Goal: Task Accomplishment & Management: Complete application form

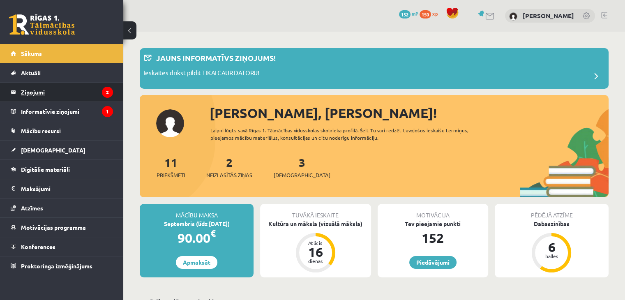
click at [70, 86] on legend "Ziņojumi 2" at bounding box center [67, 92] width 92 height 19
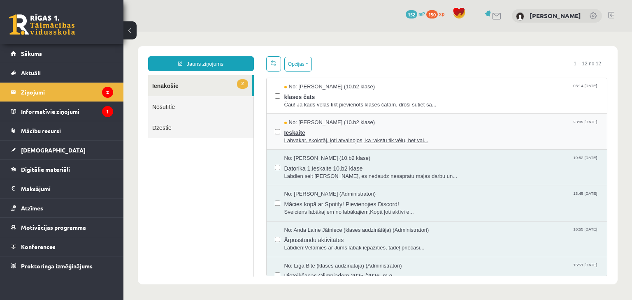
click at [333, 140] on span "Labvakar, skolotāj, ļoti atvainojos, ka rakstu tik vēlu, bet vai..." at bounding box center [441, 141] width 315 height 8
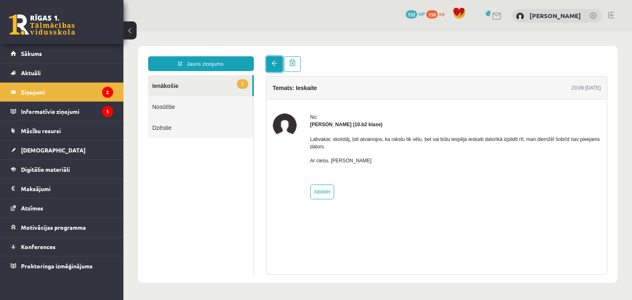
click at [273, 64] on span at bounding box center [274, 63] width 6 height 6
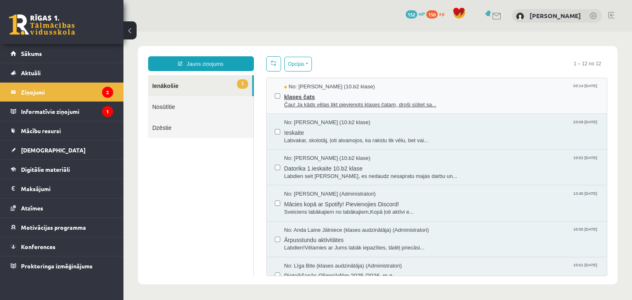
click at [332, 99] on span "klases čats" at bounding box center [441, 96] width 315 height 10
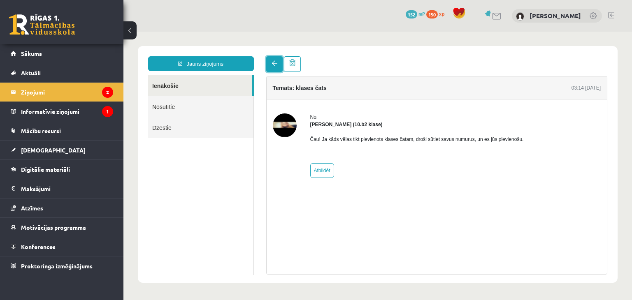
click at [276, 65] on span at bounding box center [274, 63] width 6 height 6
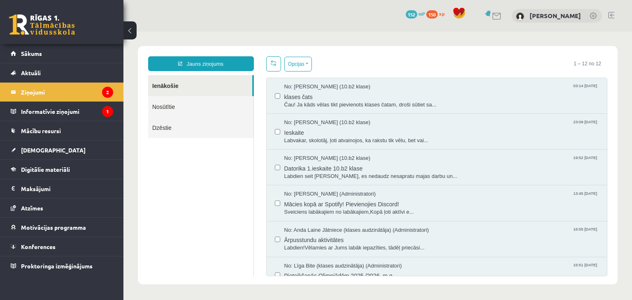
click at [271, 65] on span at bounding box center [274, 63] width 6 height 6
click at [102, 114] on icon "1" at bounding box center [107, 111] width 11 height 11
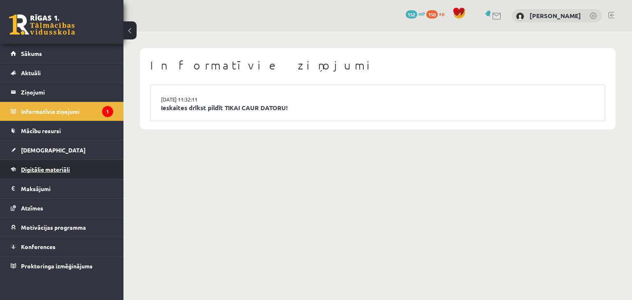
click at [65, 169] on span "Digitālie materiāli" at bounding box center [45, 169] width 49 height 7
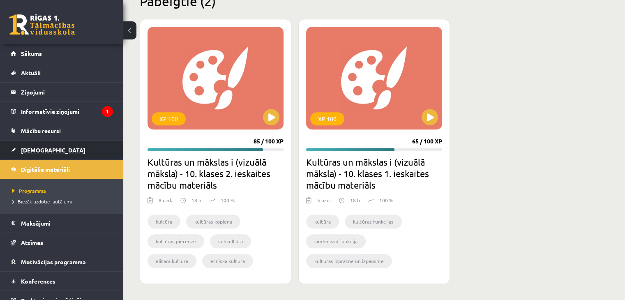
click at [53, 148] on link "[DEMOGRAPHIC_DATA]" at bounding box center [62, 150] width 102 height 19
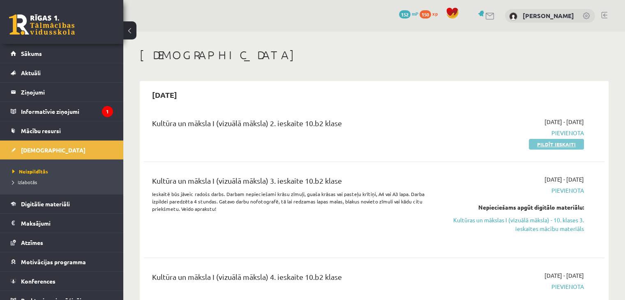
click at [564, 143] on link "Pildīt ieskaiti" at bounding box center [556, 144] width 55 height 11
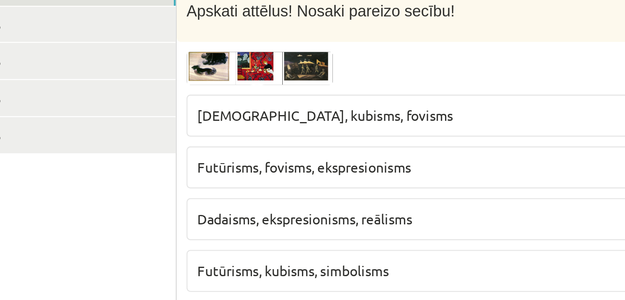
scroll to position [80, 0]
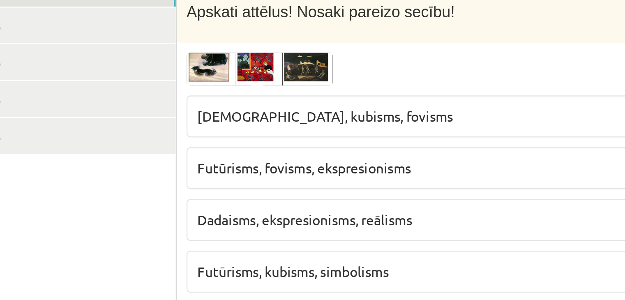
click at [306, 131] on span "[DEMOGRAPHIC_DATA], kubisms, fovisms" at bounding box center [322, 128] width 108 height 7
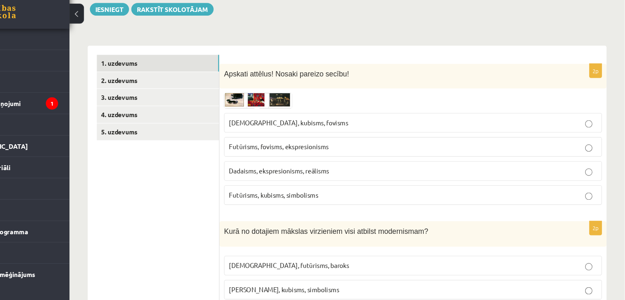
click at [322, 127] on span "[DEMOGRAPHIC_DATA], kubisms, fovisms" at bounding box center [322, 128] width 108 height 7
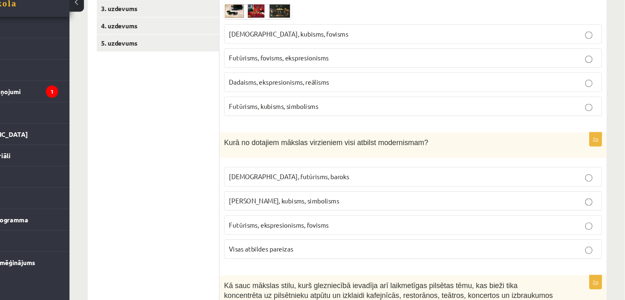
scroll to position [184, 0]
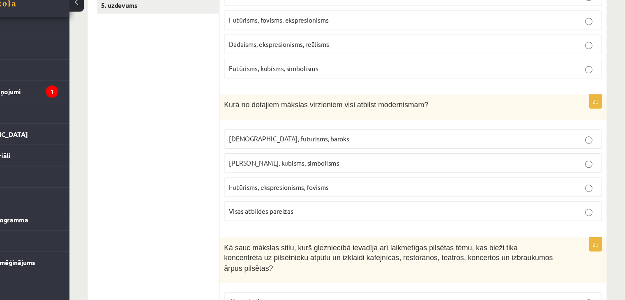
click at [361, 219] on p "Visas atbildes pareizas" at bounding box center [434, 219] width 333 height 9
click at [345, 195] on span "Futūrisms, ekspresionisms, fovisms" at bounding box center [313, 197] width 90 height 7
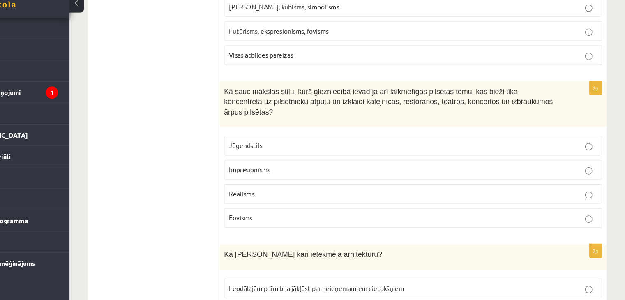
scroll to position [326, 0]
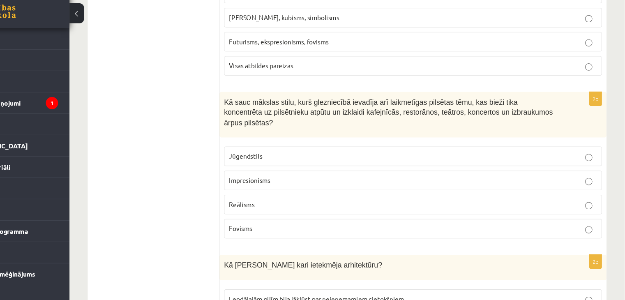
click at [390, 177] on p "Impresionisms" at bounding box center [434, 181] width 333 height 9
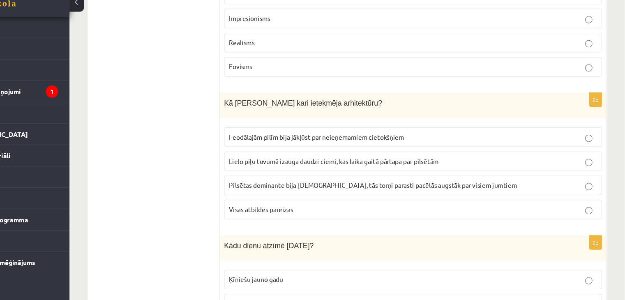
scroll to position [463, 0]
click at [308, 213] on span "Visas atbildes pareizas" at bounding box center [297, 216] width 58 height 7
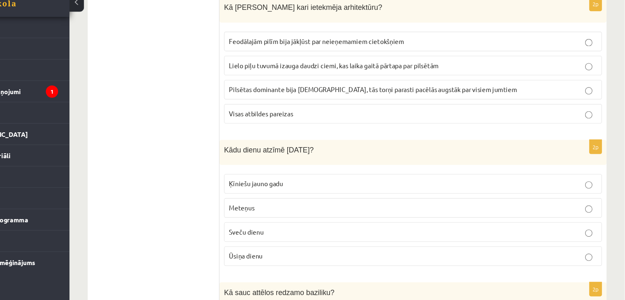
scroll to position [548, 0]
click at [298, 210] on label "Meteņus" at bounding box center [434, 217] width 342 height 18
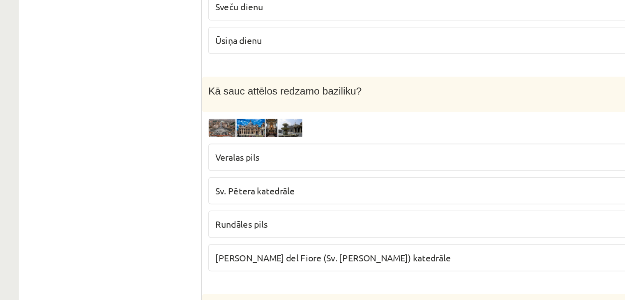
scroll to position [701, 0]
click at [300, 198] on label "Sv. Pētera katedrāle" at bounding box center [434, 206] width 342 height 18
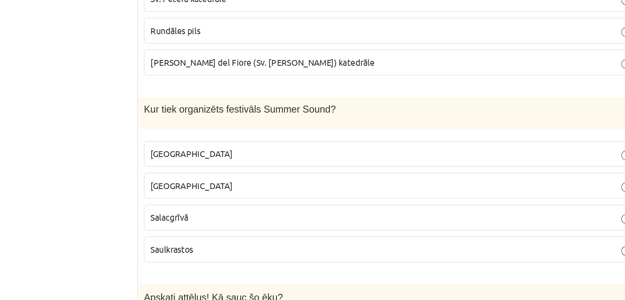
scroll to position [813, 0]
click at [290, 239] on p "Salacgrīvā" at bounding box center [434, 243] width 333 height 9
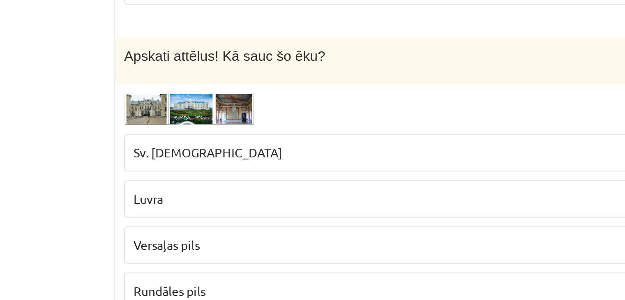
scroll to position [932, 0]
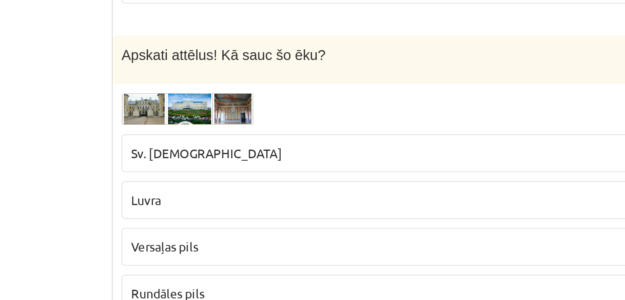
click at [295, 216] on label "Sv. Pētera baznīca" at bounding box center [434, 225] width 342 height 18
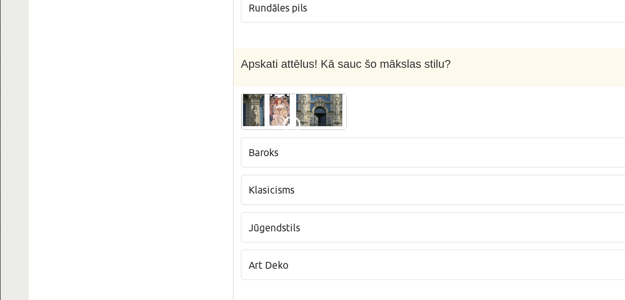
scroll to position [1092, 0]
click at [307, 253] on p "Jūgendstils" at bounding box center [434, 257] width 333 height 9
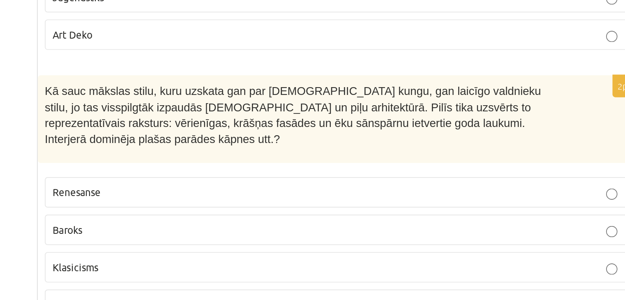
scroll to position [1227, 0]
click at [396, 231] on p "Renesanse" at bounding box center [434, 235] width 333 height 9
click at [345, 249] on label "Baroks" at bounding box center [434, 258] width 342 height 18
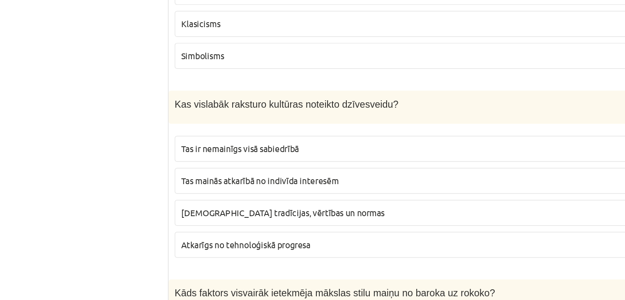
scroll to position [1408, 0]
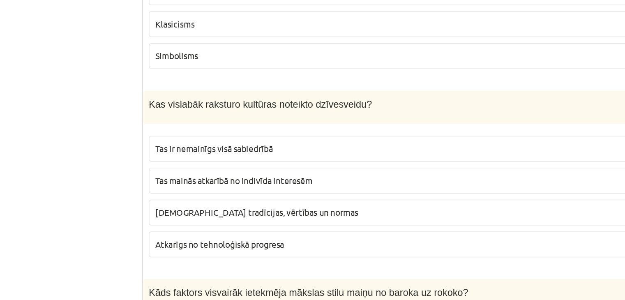
click at [301, 219] on label "Sabiedrības tradīcijas, vērtības un normas" at bounding box center [434, 228] width 342 height 18
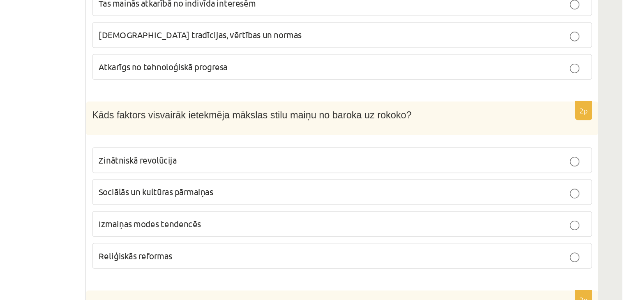
click at [371, 241] on p "Izmaiņas modes tendencēs" at bounding box center [434, 245] width 333 height 9
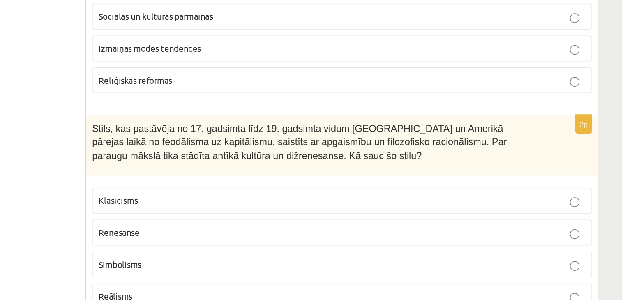
click at [575, 228] on p "Klasicisms" at bounding box center [434, 232] width 333 height 9
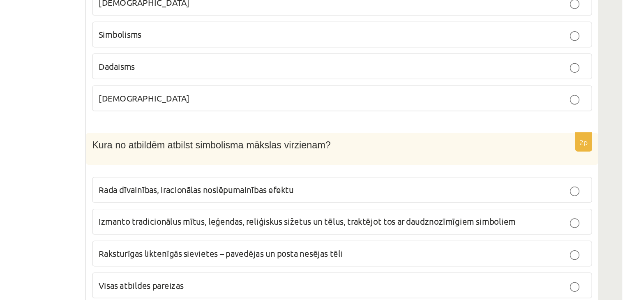
click at [437, 286] on p "Visas atbildes pareizas" at bounding box center [434, 290] width 333 height 9
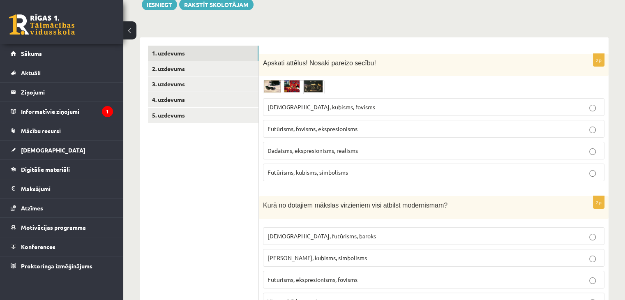
scroll to position [0, 0]
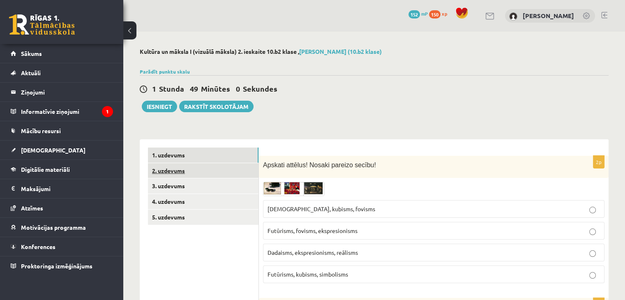
click at [187, 177] on link "2. uzdevums" at bounding box center [203, 170] width 111 height 15
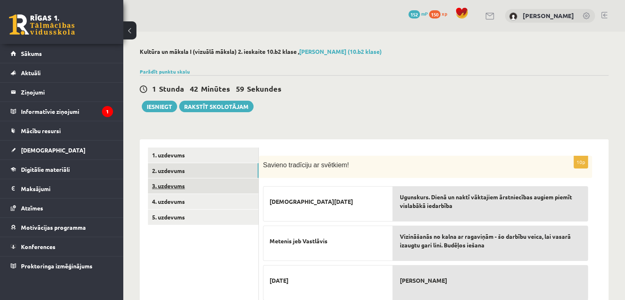
click at [185, 187] on link "3. uzdevums" at bounding box center [203, 185] width 111 height 15
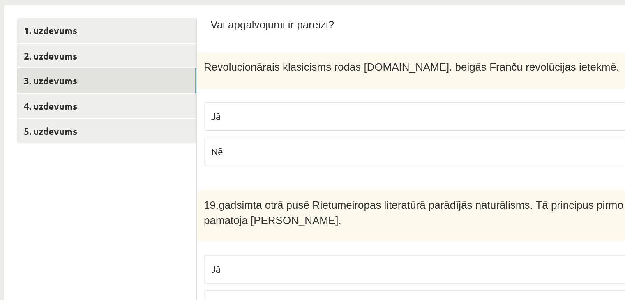
scroll to position [110, 0]
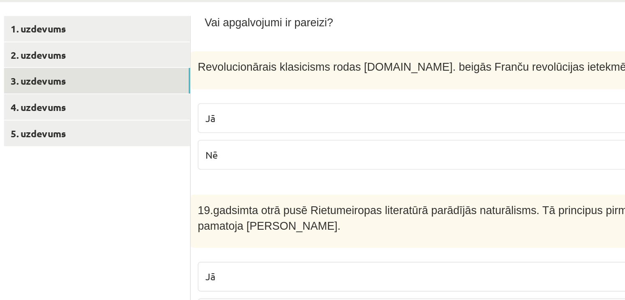
click at [308, 97] on p "Jā" at bounding box center [434, 98] width 333 height 9
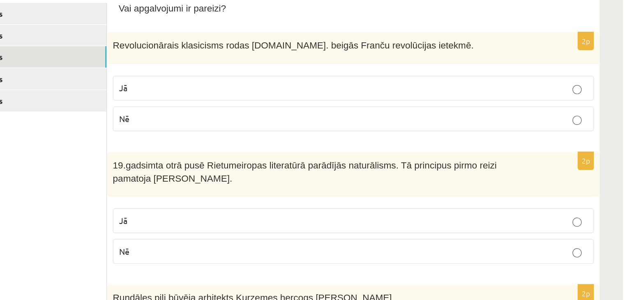
click at [310, 192] on p "Jā" at bounding box center [434, 192] width 333 height 9
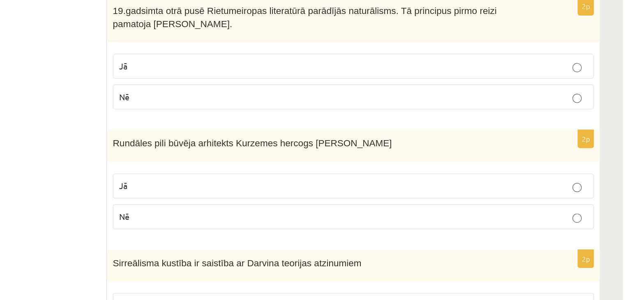
scroll to position [169, 0]
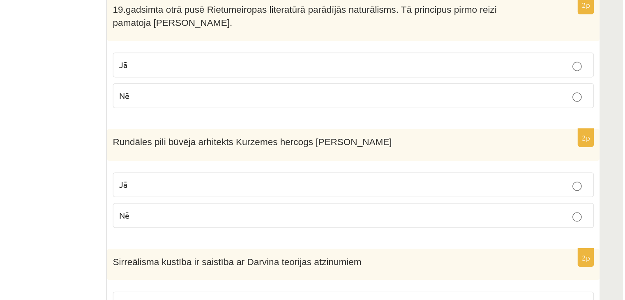
click at [310, 243] on label "Nē" at bounding box center [434, 240] width 342 height 18
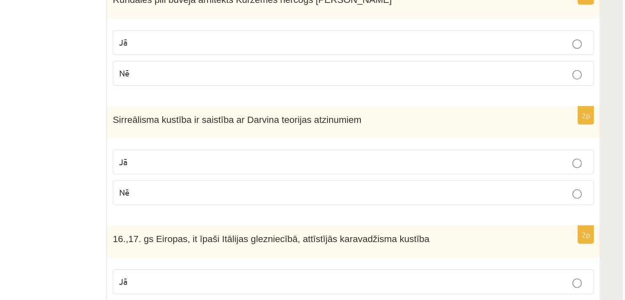
scroll to position [271, 0]
click at [299, 222] on p "Nē" at bounding box center [434, 223] width 333 height 9
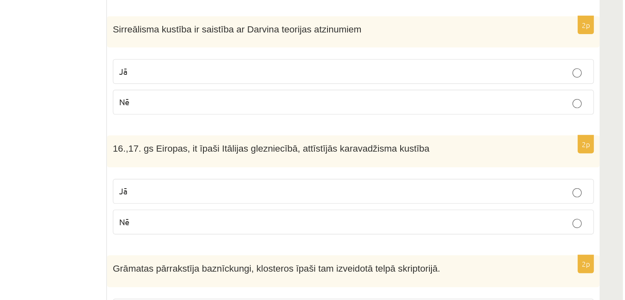
scroll to position [335, 0]
click at [597, 224] on p "Jā" at bounding box center [434, 222] width 333 height 9
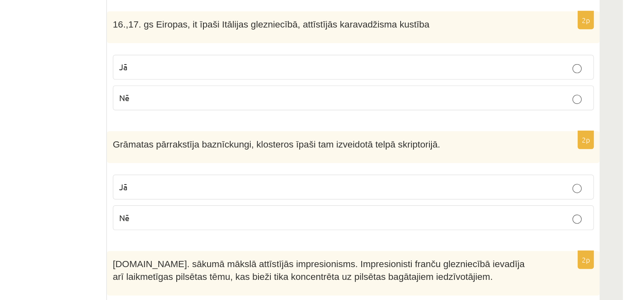
scroll to position [423, 0]
click at [600, 243] on label "Nē" at bounding box center [434, 241] width 342 height 18
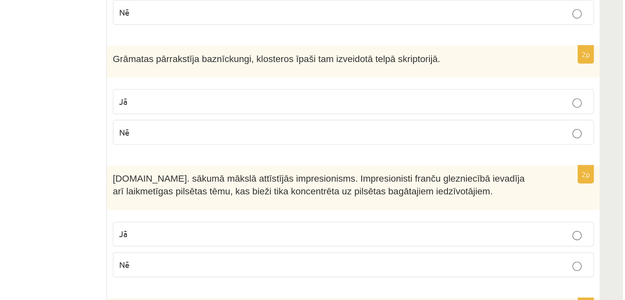
scroll to position [484, 0]
click at [385, 278] on label "Nē" at bounding box center [434, 275] width 342 height 18
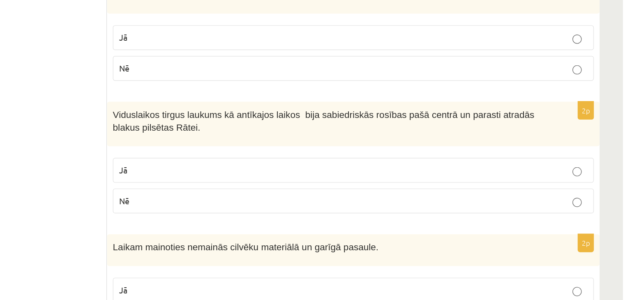
scroll to position [623, 0]
click at [499, 204] on p "Jā" at bounding box center [434, 207] width 333 height 9
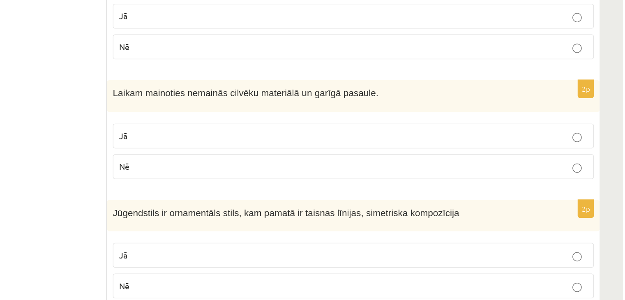
scroll to position [788, 0]
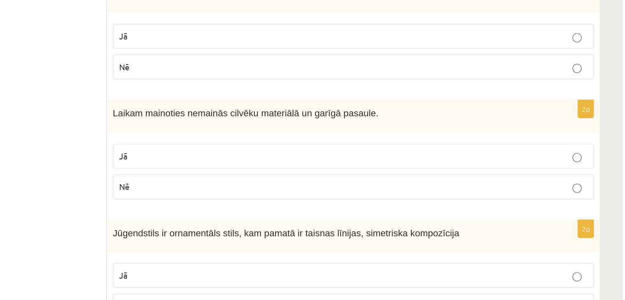
click at [380, 146] on p "Nē" at bounding box center [434, 150] width 333 height 9
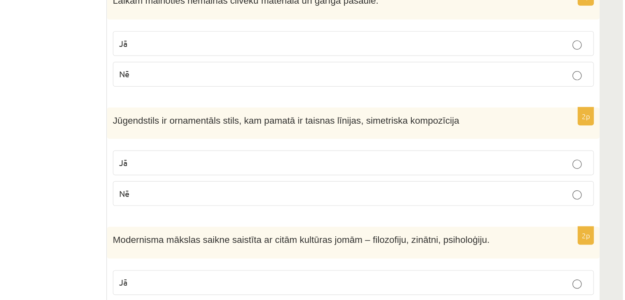
scroll to position [799, 0]
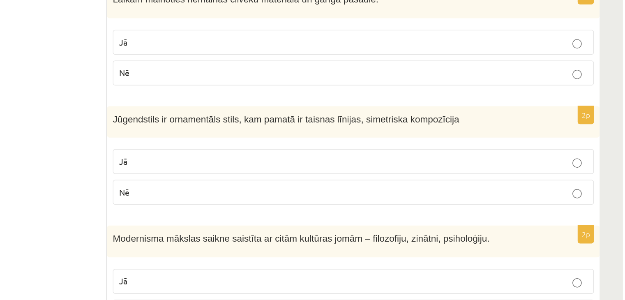
click at [377, 220] on p "Nē" at bounding box center [434, 223] width 333 height 9
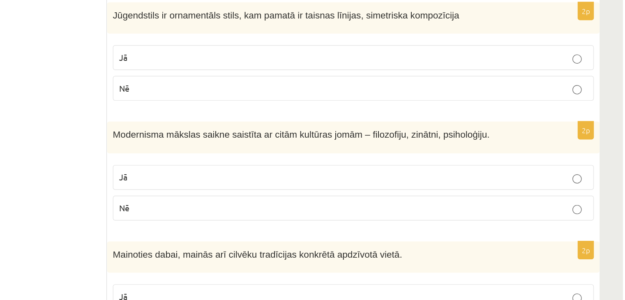
scroll to position [873, 0]
click at [373, 208] on p "Jā" at bounding box center [434, 212] width 333 height 9
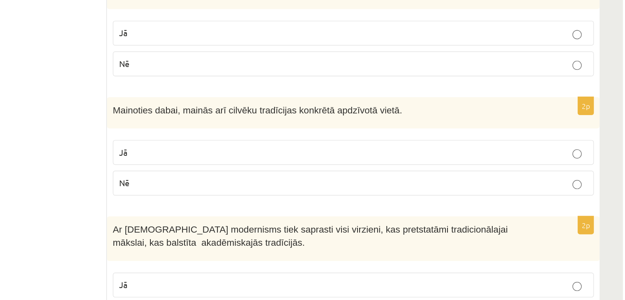
scroll to position [976, 0]
click at [348, 214] on p "Nē" at bounding box center [434, 216] width 333 height 9
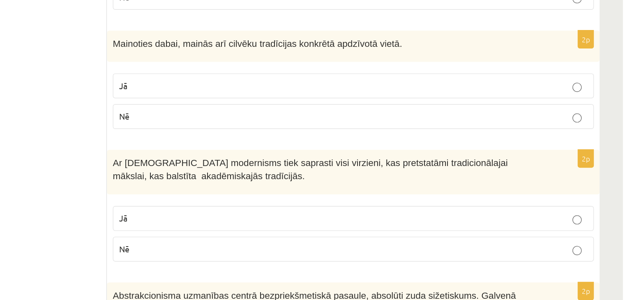
scroll to position [1028, 0]
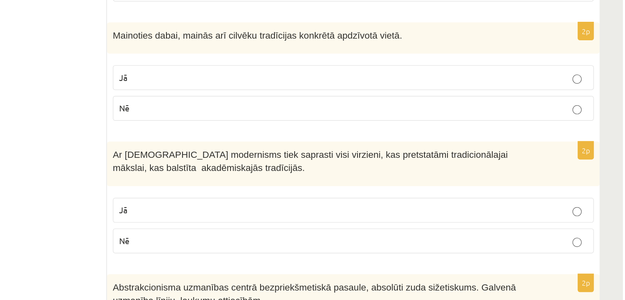
click at [372, 249] on label "Nē" at bounding box center [434, 258] width 342 height 18
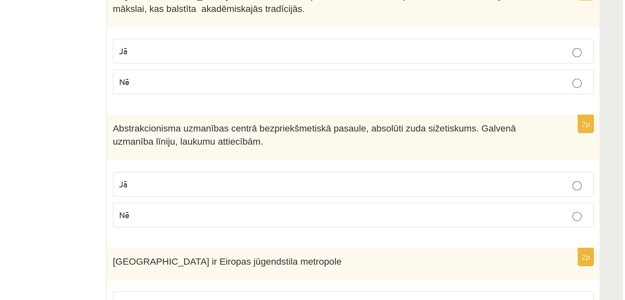
scroll to position [1143, 0]
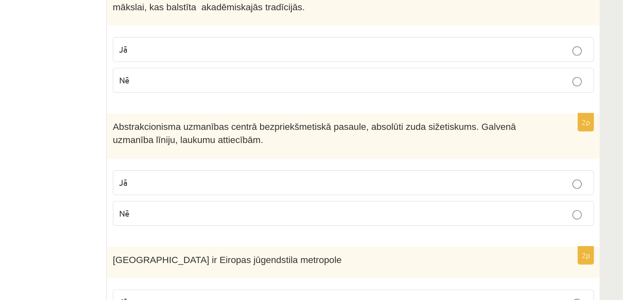
click at [425, 212] on p "Jā" at bounding box center [434, 216] width 333 height 9
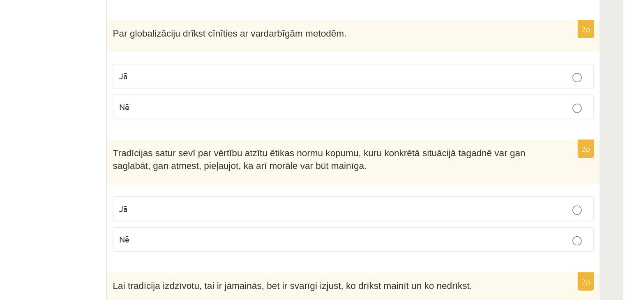
scroll to position [1389, 0]
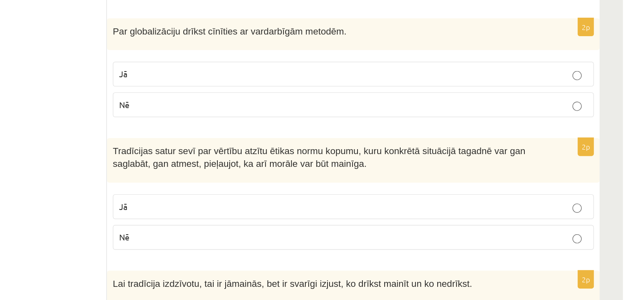
click at [333, 229] on p "Jā" at bounding box center [434, 233] width 333 height 9
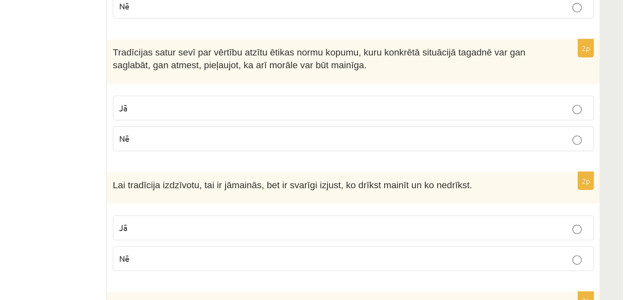
scroll to position [1505, 0]
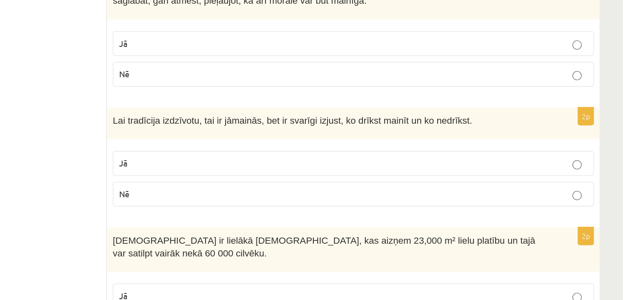
click at [326, 199] on p "Jā" at bounding box center [434, 203] width 333 height 9
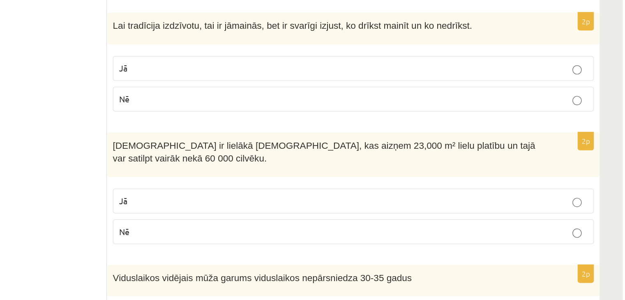
scroll to position [1573, 0]
click at [535, 225] on p "Jā" at bounding box center [434, 229] width 333 height 9
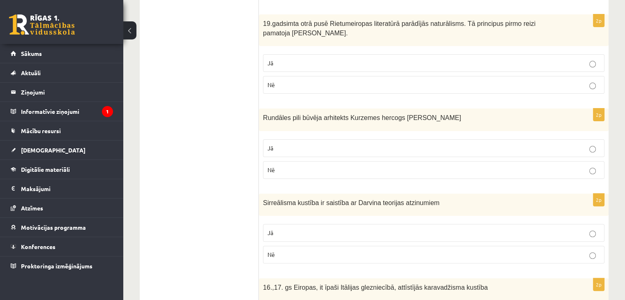
scroll to position [0, 0]
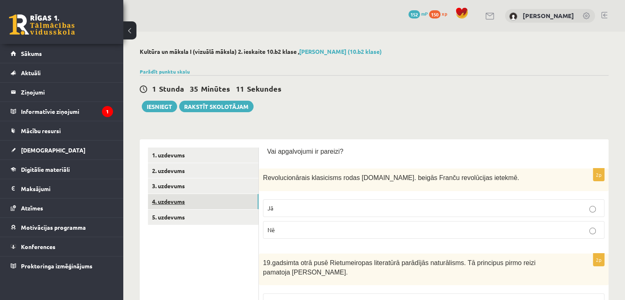
click at [210, 200] on link "4. uzdevums" at bounding box center [203, 201] width 111 height 15
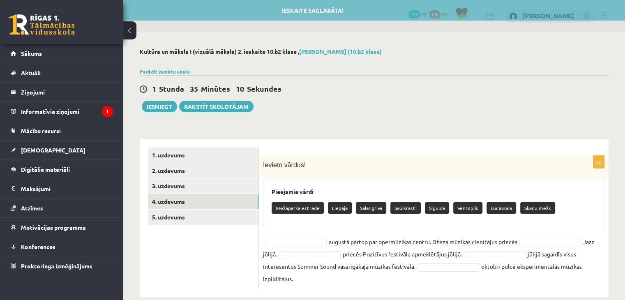
scroll to position [14, 0]
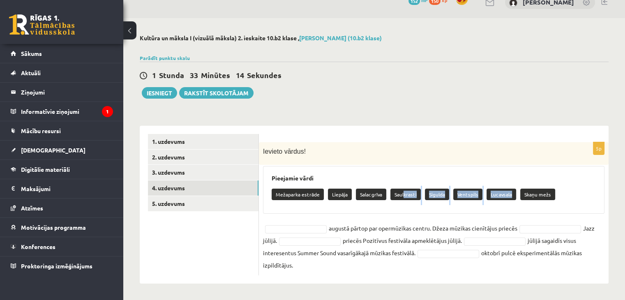
drag, startPoint x: 402, startPoint y: 197, endPoint x: 503, endPoint y: 204, distance: 101.3
click at [503, 204] on div "Mežaparka estrāde Liepāja Salacgrīva Saulkrasti Sigulda Ventspils Lucavsala Ska…" at bounding box center [434, 195] width 324 height 19
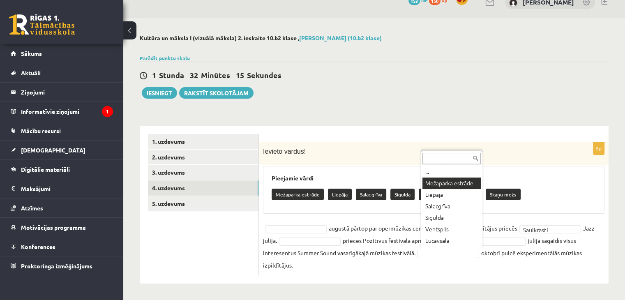
scroll to position [18, 0]
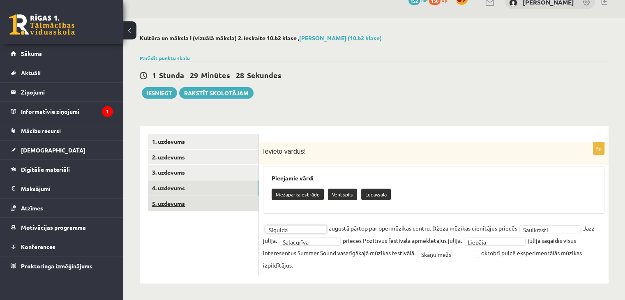
click at [187, 206] on link "5. uzdevums" at bounding box center [203, 203] width 111 height 15
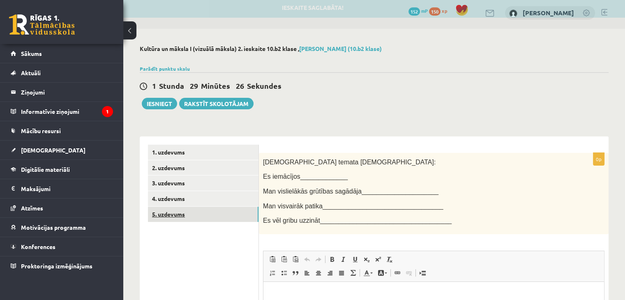
scroll to position [0, 0]
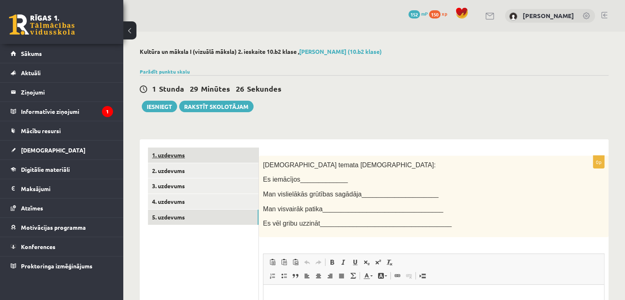
click at [205, 162] on link "1. uzdevums" at bounding box center [203, 155] width 111 height 15
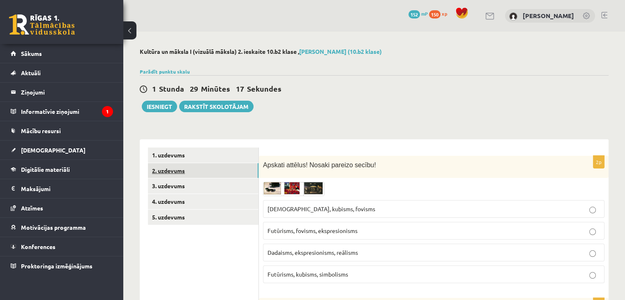
click at [201, 169] on link "2. uzdevums" at bounding box center [203, 170] width 111 height 15
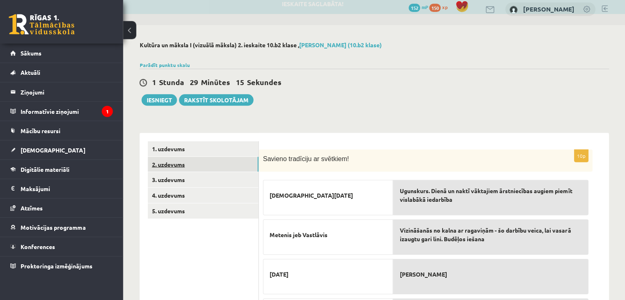
scroll to position [6, 0]
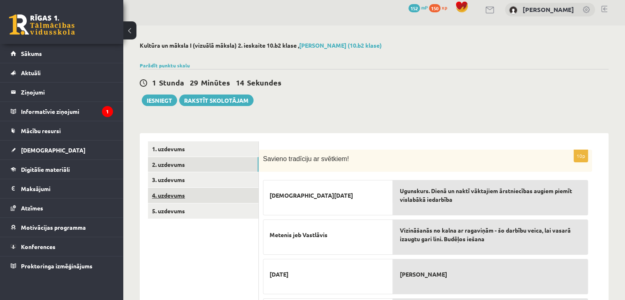
click at [215, 197] on link "4. uzdevums" at bounding box center [203, 195] width 111 height 15
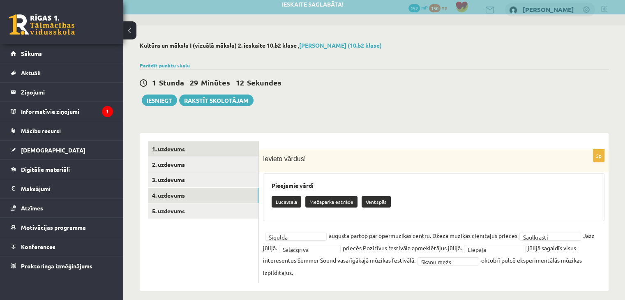
click at [200, 152] on link "1. uzdevums" at bounding box center [203, 148] width 111 height 15
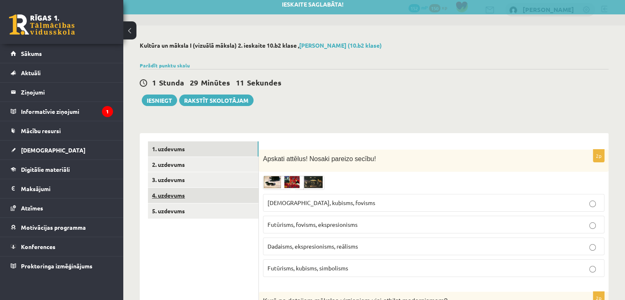
click at [196, 198] on link "4. uzdevums" at bounding box center [203, 195] width 111 height 15
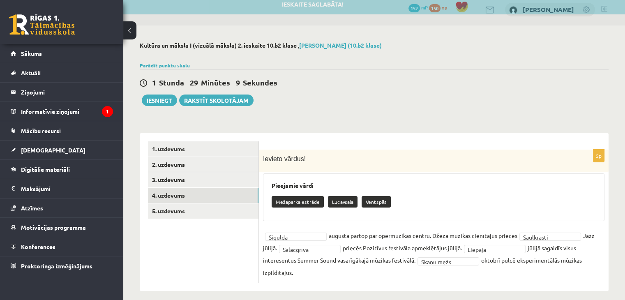
scroll to position [14, 0]
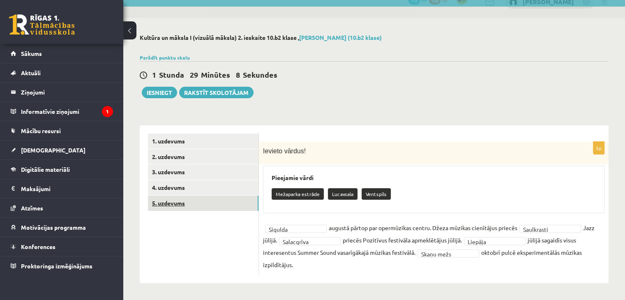
click at [192, 198] on link "5. uzdevums" at bounding box center [203, 203] width 111 height 15
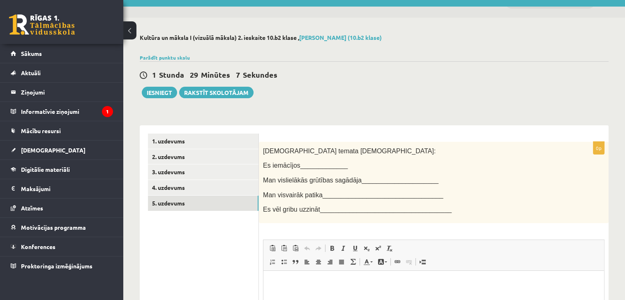
scroll to position [0, 0]
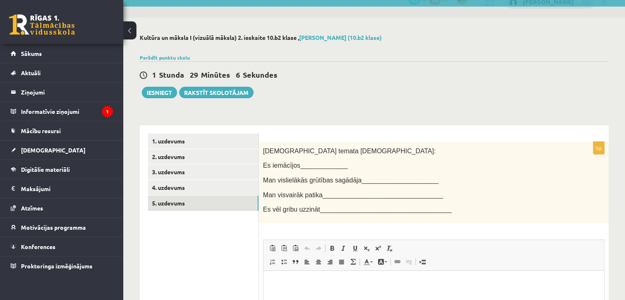
click at [306, 163] on span "Es iemācījos_____________" at bounding box center [305, 165] width 85 height 7
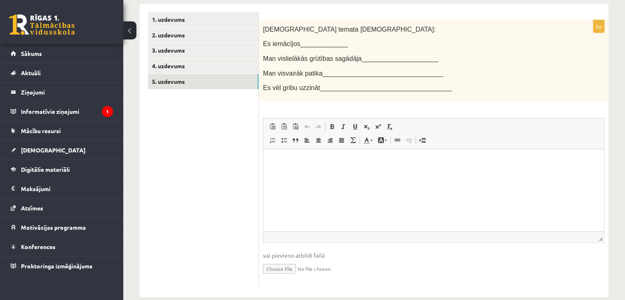
scroll to position [137, 0]
click at [296, 167] on html at bounding box center [434, 160] width 341 height 25
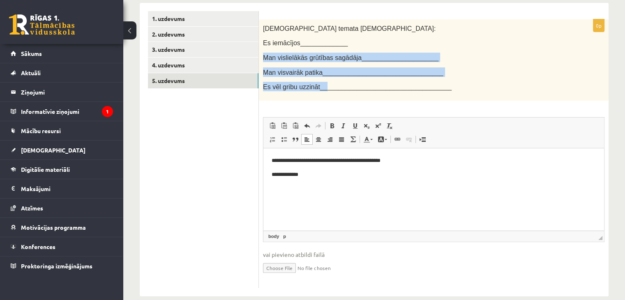
drag, startPoint x: 264, startPoint y: 56, endPoint x: 319, endPoint y: 91, distance: 65.9
click at [319, 91] on div "Šī temata ietvaros: Es iemācījos_____________ Man vislielākās grūtības sagādāja…" at bounding box center [434, 59] width 350 height 81
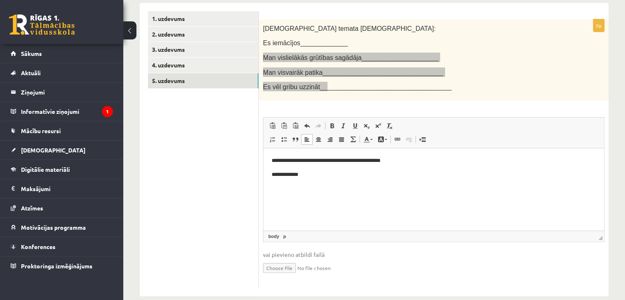
click at [305, 175] on p "**********" at bounding box center [434, 174] width 325 height 9
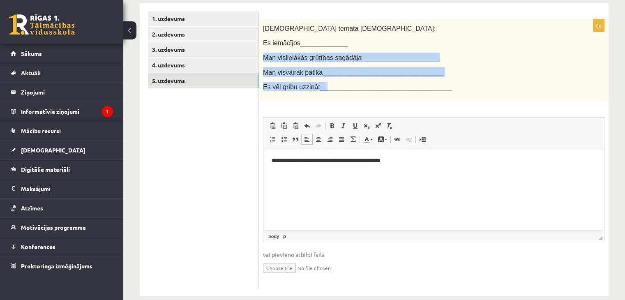
click at [317, 97] on div "Šī temata ietvaros: Es iemācījos_____________ Man vislielākās grūtības sagādāja…" at bounding box center [434, 59] width 350 height 81
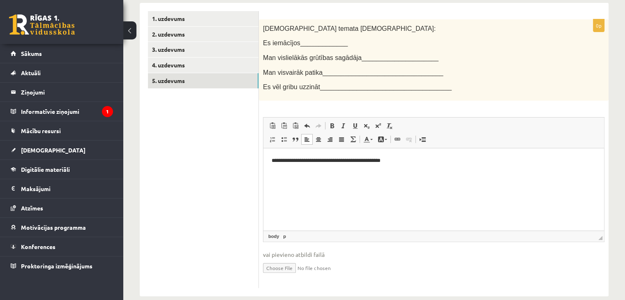
click at [280, 172] on p "Bagātinātā teksta redaktors, wiswyg-editor-user-answer-47024968413900" at bounding box center [434, 174] width 325 height 9
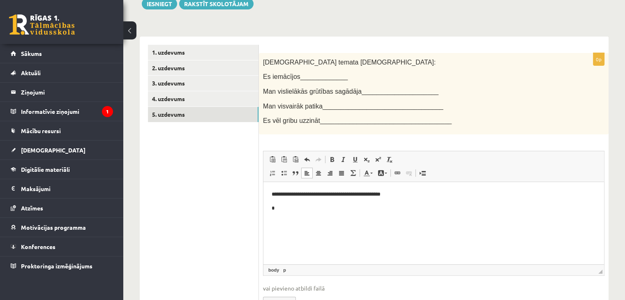
scroll to position [103, 0]
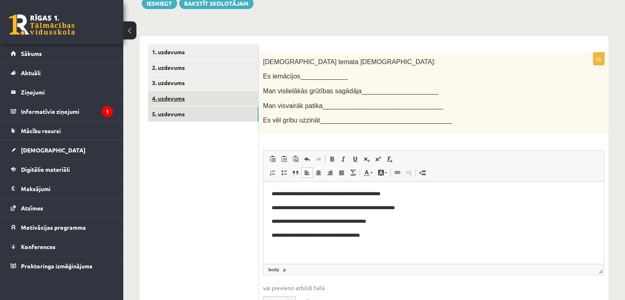
click at [187, 102] on link "4. uzdevums" at bounding box center [203, 98] width 111 height 15
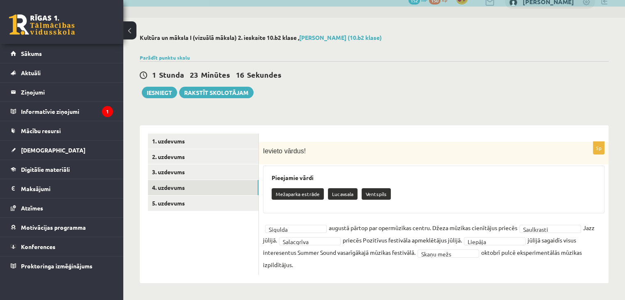
scroll to position [0, 0]
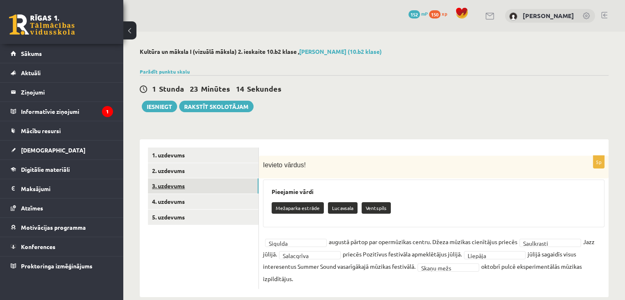
click at [234, 188] on link "3. uzdevums" at bounding box center [203, 185] width 111 height 15
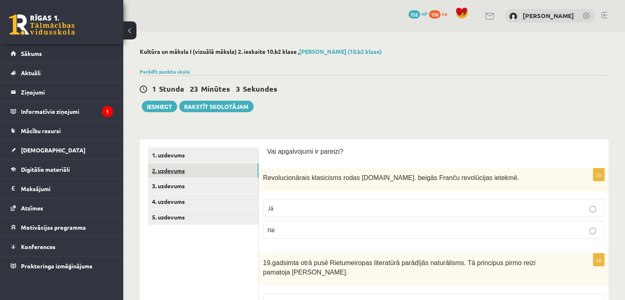
click at [215, 174] on link "2. uzdevums" at bounding box center [203, 170] width 111 height 15
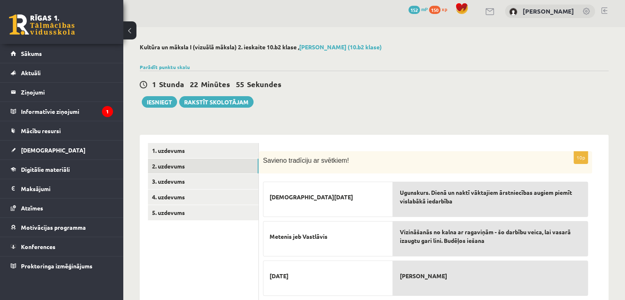
scroll to position [5, 0]
click at [220, 151] on link "1. uzdevums" at bounding box center [203, 150] width 111 height 15
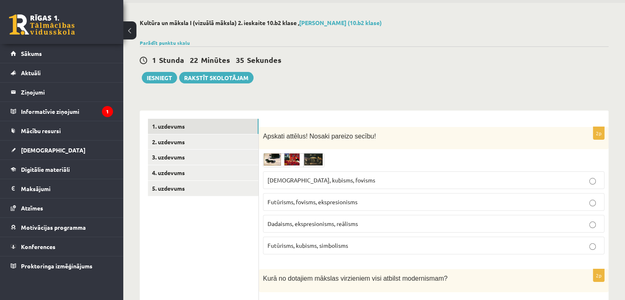
scroll to position [29, 0]
click at [205, 145] on link "2. uzdevums" at bounding box center [203, 141] width 111 height 15
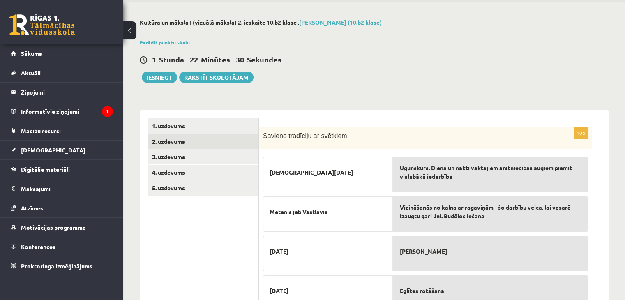
scroll to position [85, 0]
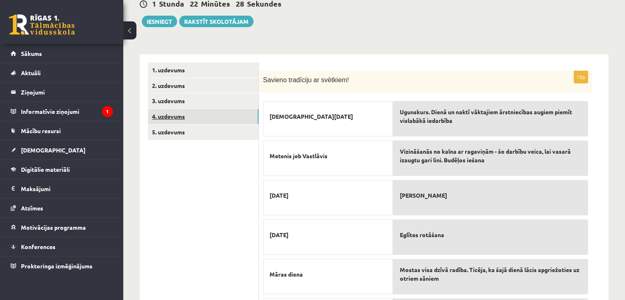
click at [208, 113] on link "4. uzdevums" at bounding box center [203, 116] width 111 height 15
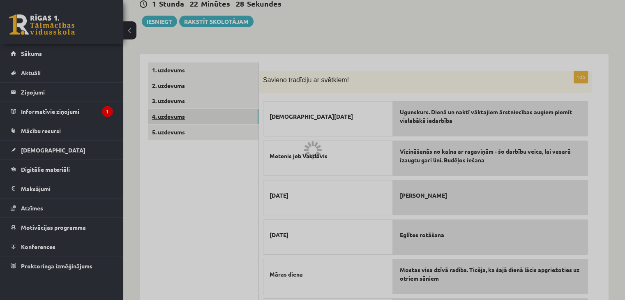
scroll to position [14, 0]
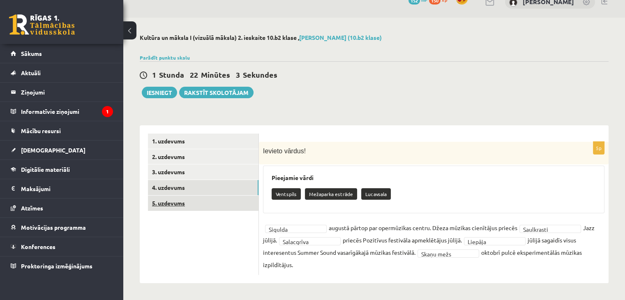
click at [215, 204] on link "5. uzdevums" at bounding box center [203, 203] width 111 height 15
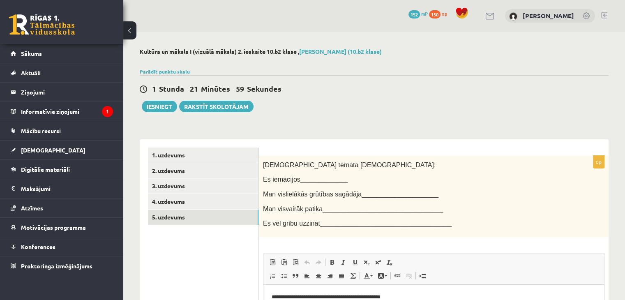
scroll to position [0, 0]
click at [191, 156] on link "1. uzdevums" at bounding box center [203, 155] width 111 height 15
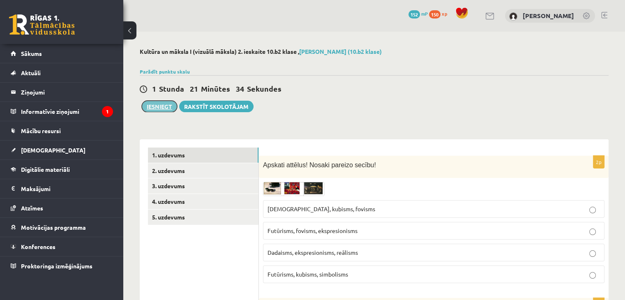
click at [153, 108] on button "Iesniegt" at bounding box center [159, 107] width 35 height 12
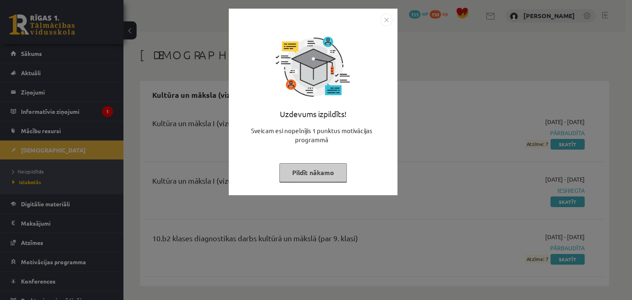
click at [314, 177] on button "Pildīt nākamo" at bounding box center [312, 172] width 67 height 19
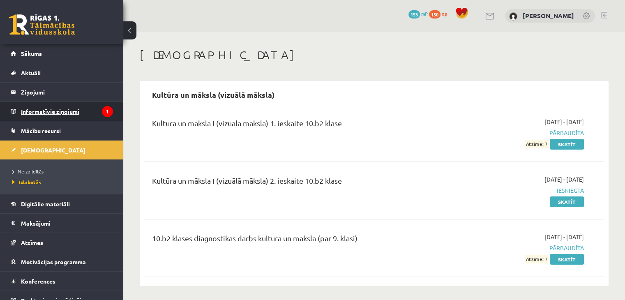
click at [77, 116] on legend "Informatīvie ziņojumi 1" at bounding box center [67, 111] width 92 height 19
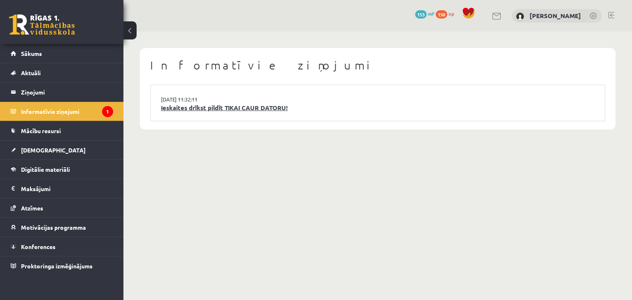
click at [186, 112] on link "Ieskaites drīkst pildīt TIKAI CAUR DATORU!" at bounding box center [377, 107] width 433 height 9
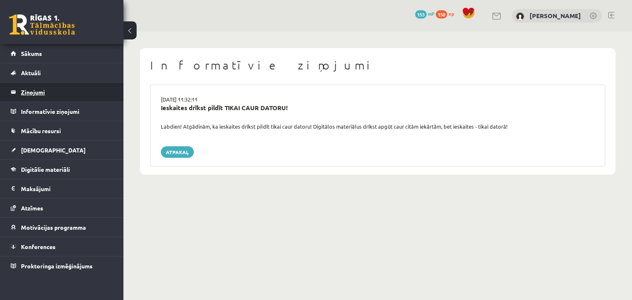
click at [53, 93] on legend "Ziņojumi 0" at bounding box center [67, 92] width 92 height 19
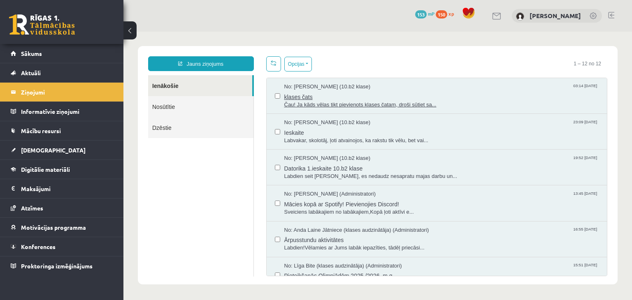
click at [347, 99] on span "klases čats" at bounding box center [441, 96] width 315 height 10
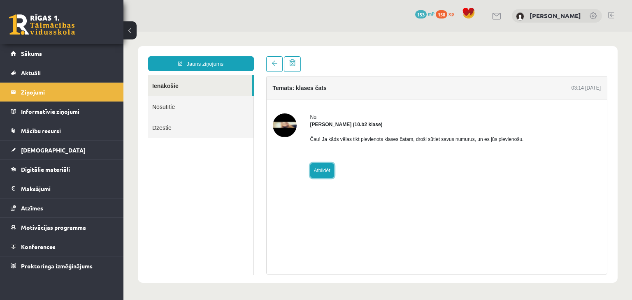
click at [327, 167] on link "Atbildēt" at bounding box center [322, 170] width 24 height 15
type input "**********"
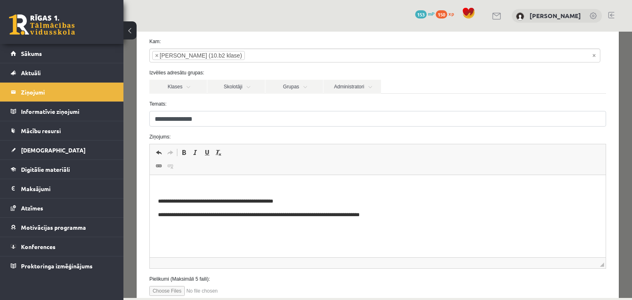
scroll to position [42, 0]
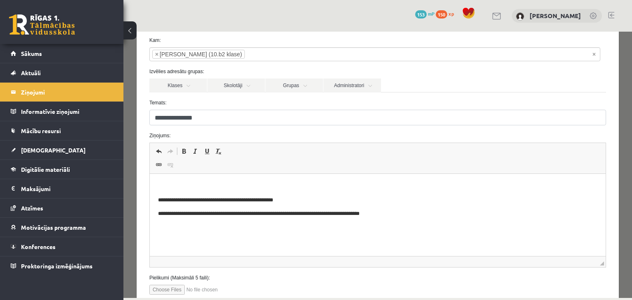
click at [389, 218] on p "**********" at bounding box center [373, 214] width 433 height 9
click at [194, 86] on link "Klases" at bounding box center [178, 86] width 58 height 14
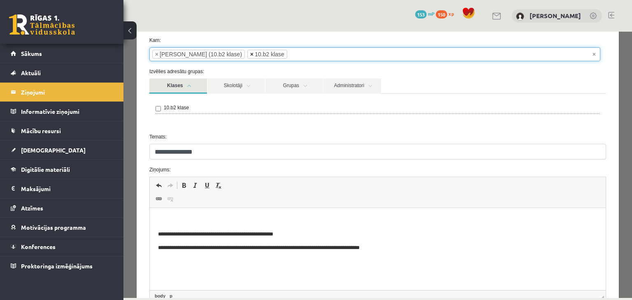
click at [250, 56] on span "×" at bounding box center [251, 54] width 3 height 8
select select "*****"
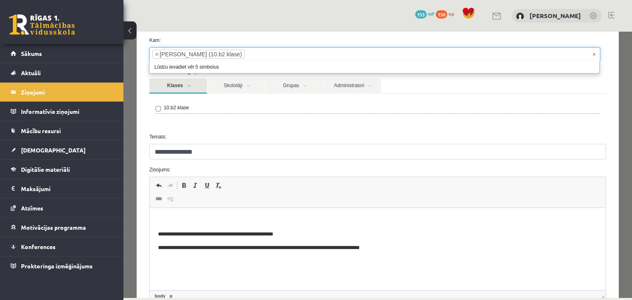
click at [192, 275] on html "**********" at bounding box center [377, 241] width 456 height 67
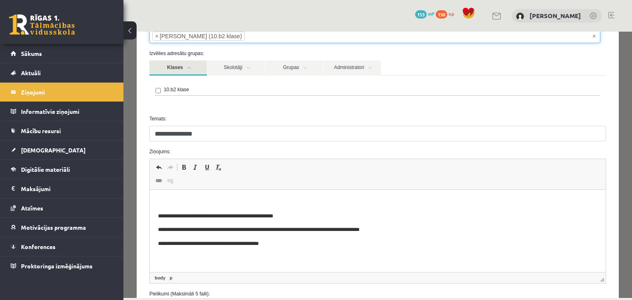
scroll to position [130, 0]
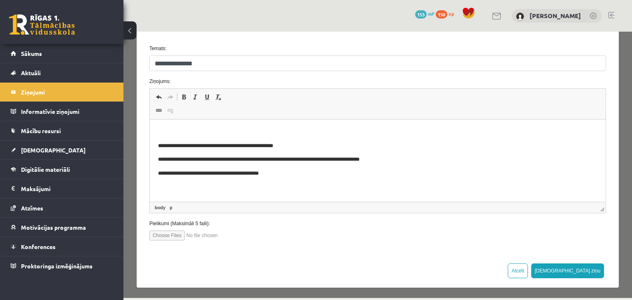
click at [412, 169] on p "**********" at bounding box center [373, 173] width 433 height 9
click at [400, 160] on p "**********" at bounding box center [373, 159] width 433 height 9
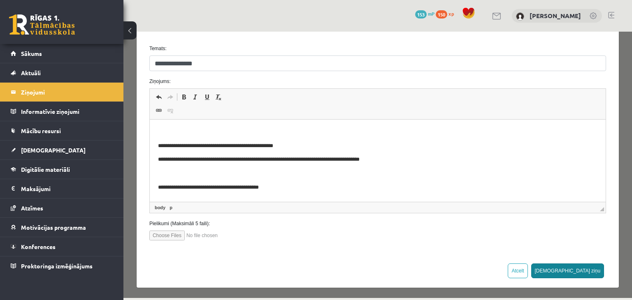
click at [583, 272] on button "[DEMOGRAPHIC_DATA] ziņu" at bounding box center [567, 271] width 73 height 15
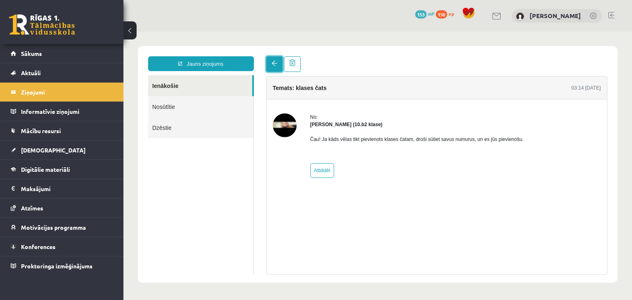
scroll to position [0, 0]
click at [270, 66] on link at bounding box center [274, 64] width 16 height 16
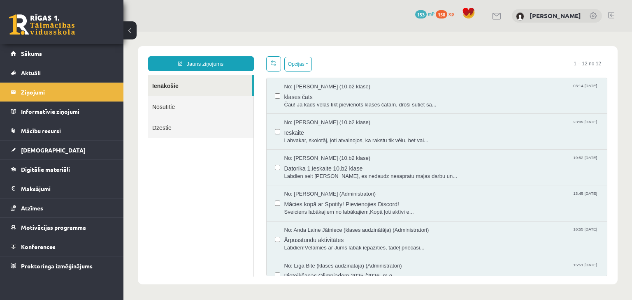
click at [225, 112] on link "Nosūtītie" at bounding box center [200, 106] width 105 height 21
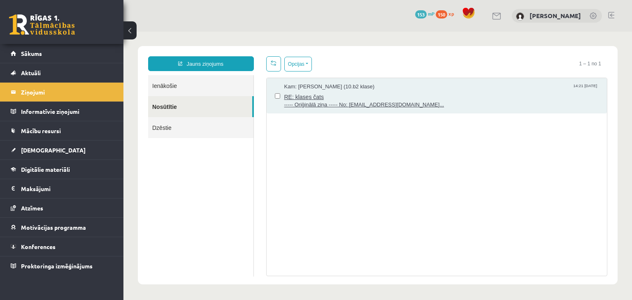
click at [396, 100] on span "RE: klases čats" at bounding box center [441, 96] width 315 height 10
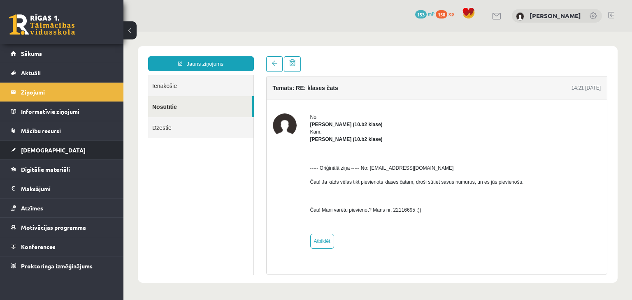
click at [72, 158] on link "[DEMOGRAPHIC_DATA]" at bounding box center [62, 150] width 102 height 19
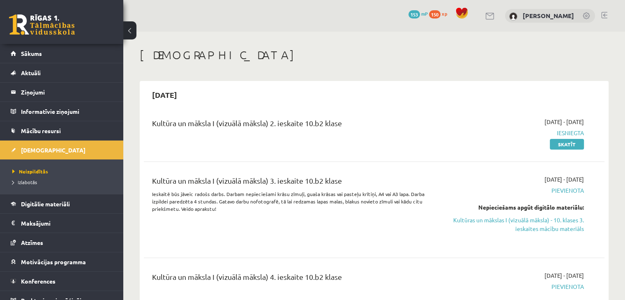
click at [31, 186] on li "Izlabotās" at bounding box center [63, 182] width 103 height 11
click at [33, 181] on span "Izlabotās" at bounding box center [26, 182] width 29 height 7
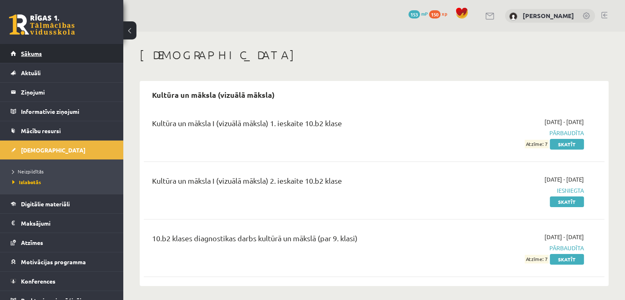
click at [44, 61] on link "Sākums" at bounding box center [62, 53] width 102 height 19
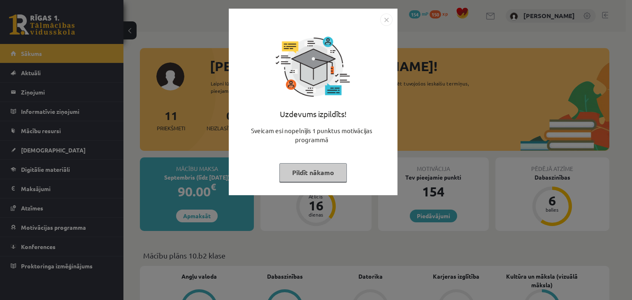
click at [316, 175] on button "Pildīt nākamo" at bounding box center [312, 172] width 67 height 19
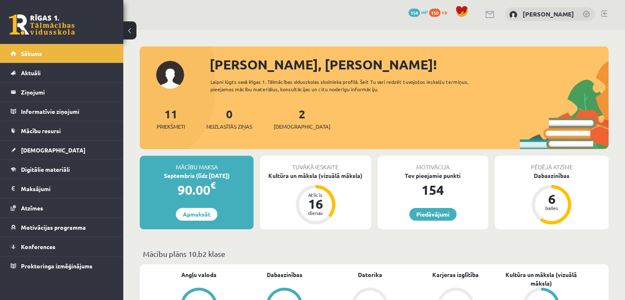
scroll to position [2, 0]
click at [56, 210] on link "Atzīmes" at bounding box center [62, 208] width 102 height 19
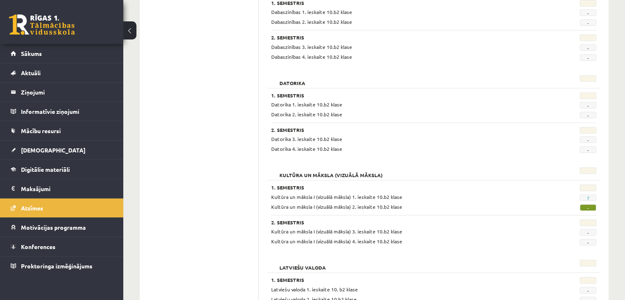
scroll to position [245, 0]
click at [71, 152] on link "[DEMOGRAPHIC_DATA]" at bounding box center [62, 150] width 102 height 19
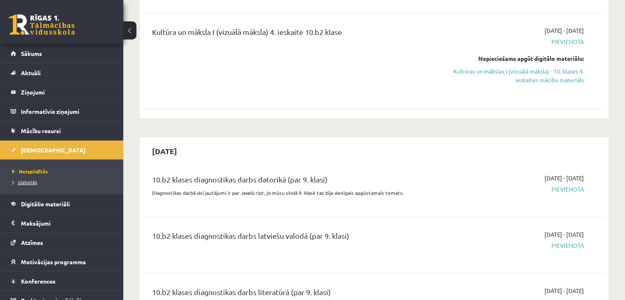
click at [28, 180] on span "Izlabotās" at bounding box center [24, 182] width 25 height 7
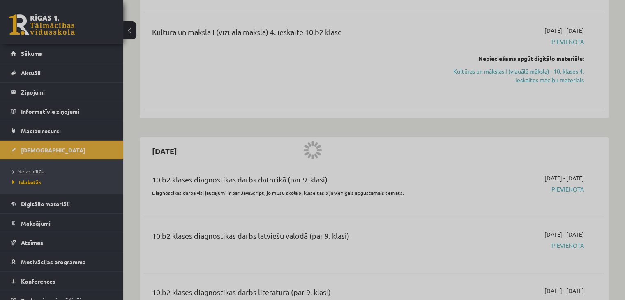
scroll to position [2, 0]
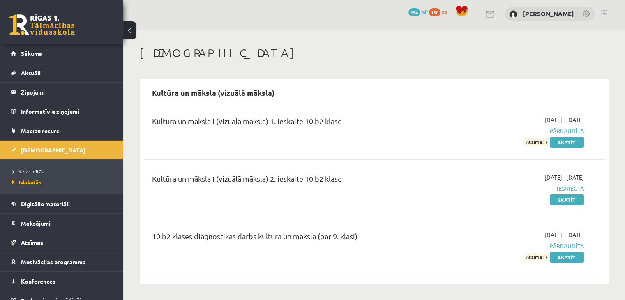
click at [35, 180] on span "Izlabotās" at bounding box center [26, 182] width 29 height 7
click at [43, 111] on legend "Informatīvie ziņojumi 0" at bounding box center [67, 111] width 92 height 19
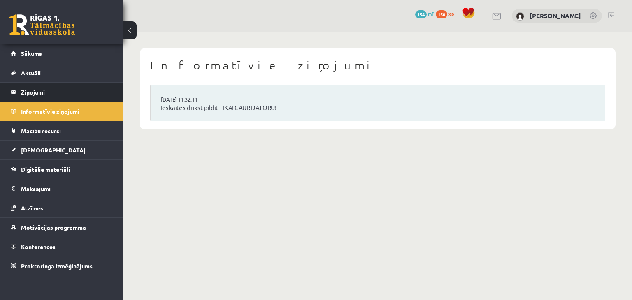
click at [44, 100] on legend "Ziņojumi 0" at bounding box center [67, 92] width 92 height 19
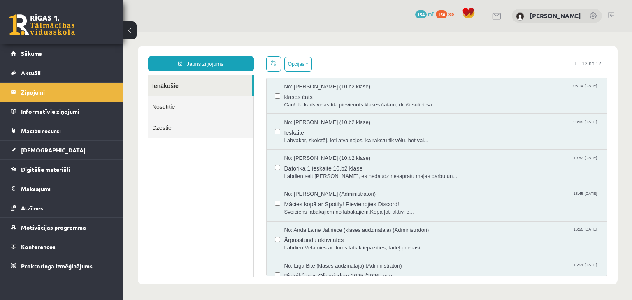
click at [191, 116] on link "Nosūtītie" at bounding box center [200, 106] width 105 height 21
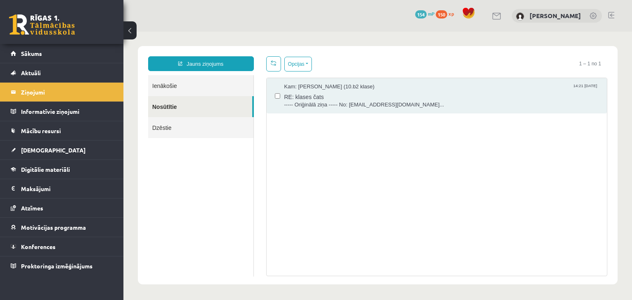
click at [164, 88] on link "Ienākošie" at bounding box center [200, 85] width 105 height 21
click at [157, 83] on link "Ienākošie" at bounding box center [200, 85] width 105 height 21
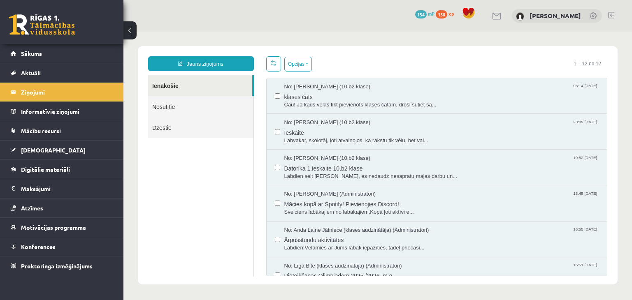
click at [206, 85] on link "Ienākošie" at bounding box center [200, 85] width 104 height 21
click at [368, 129] on span "Ieskaite" at bounding box center [441, 132] width 315 height 10
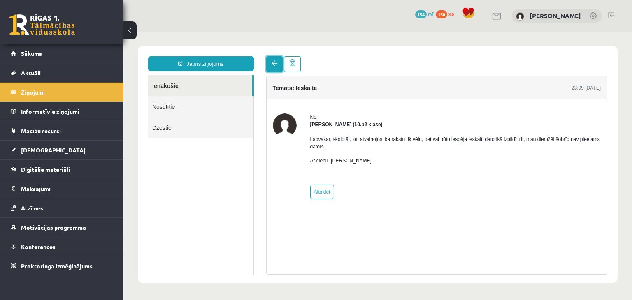
click at [270, 66] on link at bounding box center [274, 64] width 16 height 16
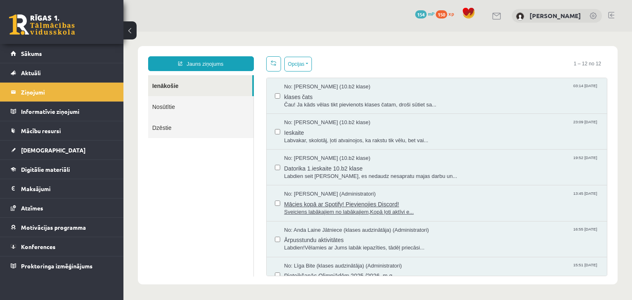
click at [426, 204] on span "Mācies kopā ar Spotify! Pievienojies Discord!" at bounding box center [441, 203] width 315 height 10
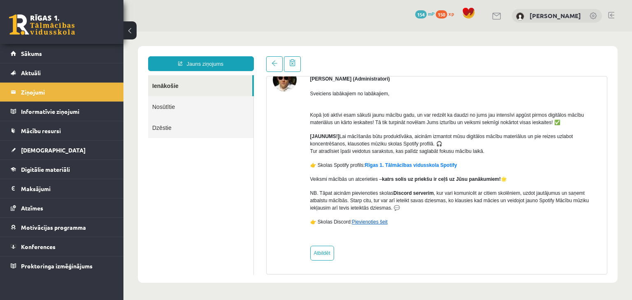
click at [371, 221] on link "Pievienoties šeit" at bounding box center [370, 222] width 36 height 6
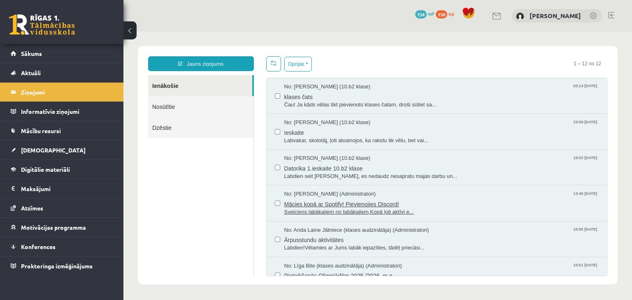
click at [336, 202] on span "Mācies kopā ar Spotify! Pievienojies Discord!" at bounding box center [441, 203] width 315 height 10
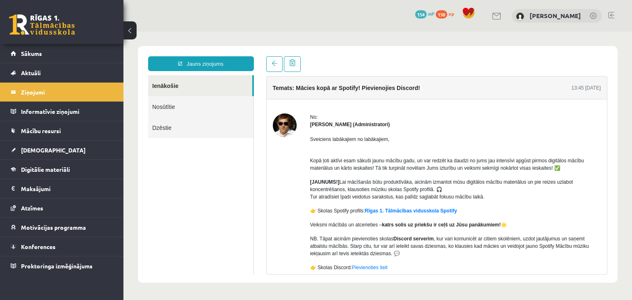
scroll to position [46, 0]
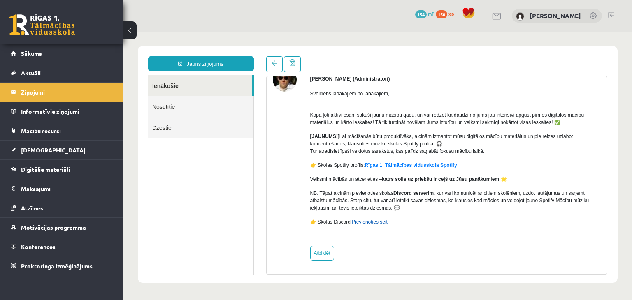
click at [363, 224] on link "Pievienoties šeit" at bounding box center [370, 222] width 36 height 6
click at [62, 60] on link "Sākums" at bounding box center [62, 53] width 102 height 19
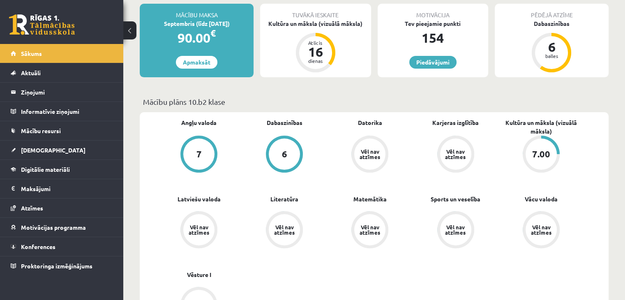
scroll to position [335, 0]
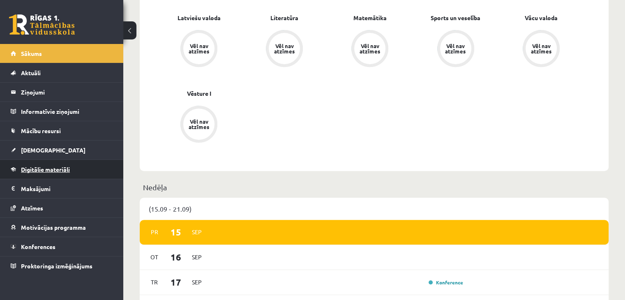
click at [76, 175] on link "Digitālie materiāli" at bounding box center [62, 169] width 102 height 19
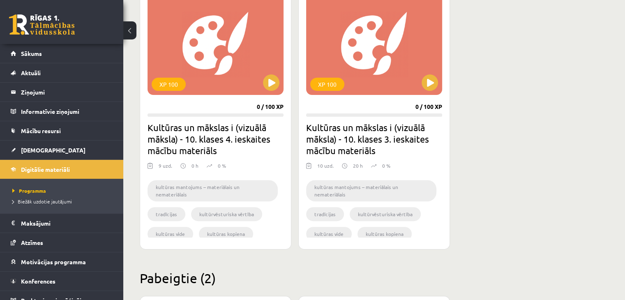
scroll to position [241, 0]
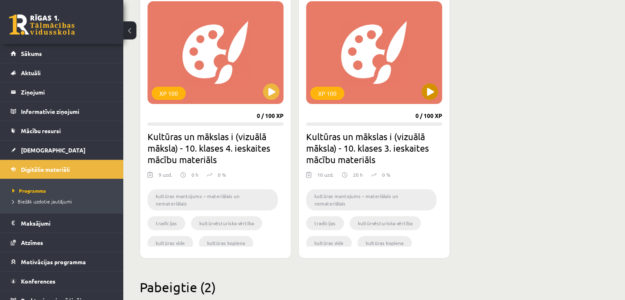
click at [383, 79] on div "XP 100" at bounding box center [374, 52] width 136 height 103
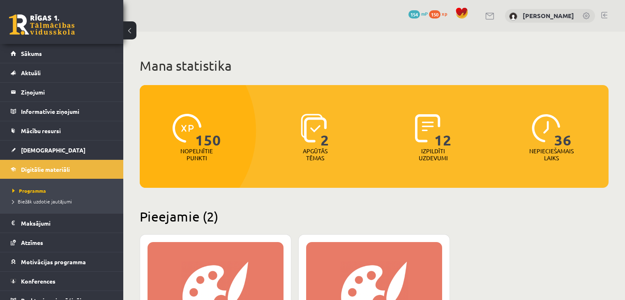
scroll to position [241, 0]
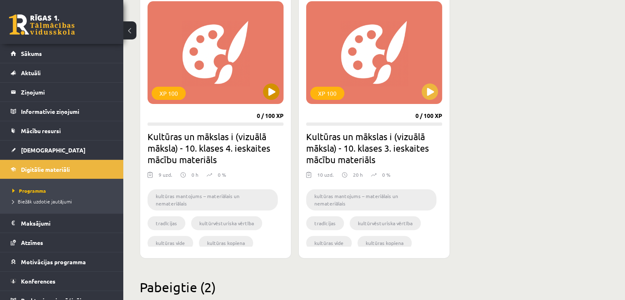
click at [279, 94] on div "XP 100" at bounding box center [216, 52] width 136 height 103
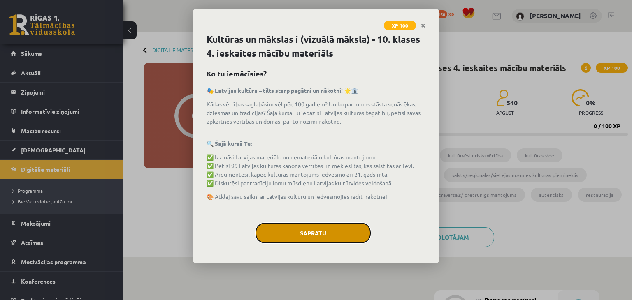
click at [304, 228] on button "Sapratu" at bounding box center [312, 233] width 115 height 21
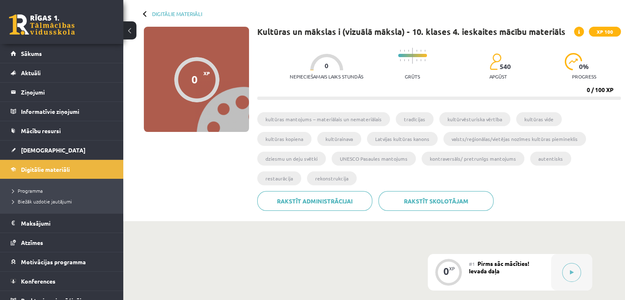
scroll to position [87, 0]
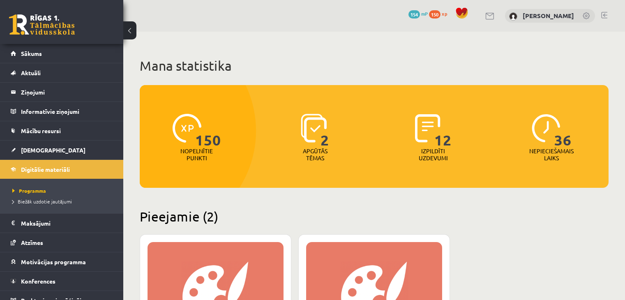
scroll to position [241, 0]
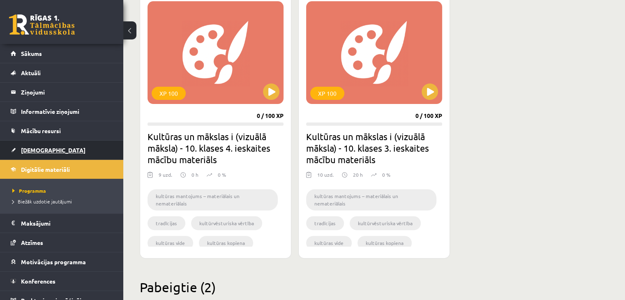
click at [39, 153] on link "[DEMOGRAPHIC_DATA]" at bounding box center [62, 150] width 102 height 19
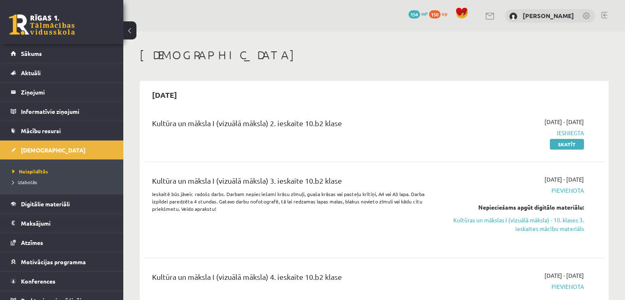
scroll to position [1, 0]
click at [34, 184] on span "Izlabotās" at bounding box center [24, 182] width 25 height 7
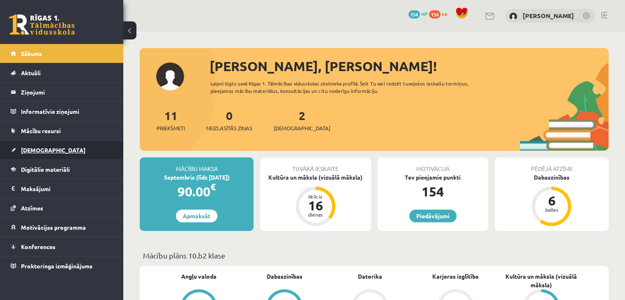
click at [41, 152] on span "[DEMOGRAPHIC_DATA]" at bounding box center [53, 149] width 65 height 7
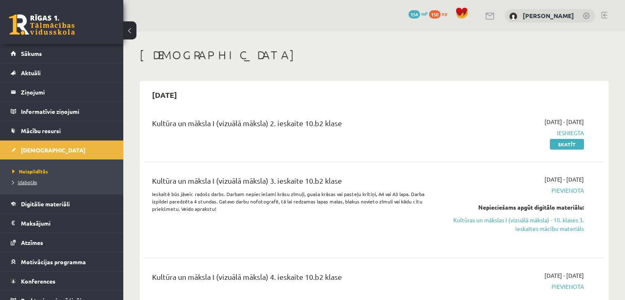
click at [30, 183] on span "Izlabotās" at bounding box center [24, 182] width 25 height 7
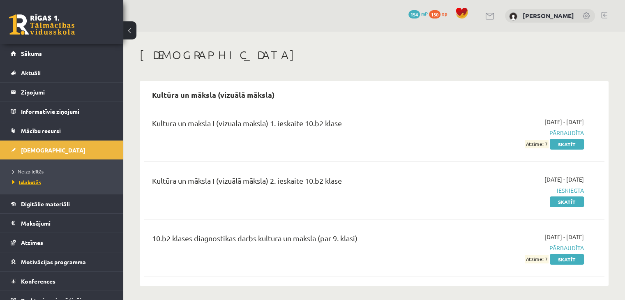
click at [30, 183] on span "Izlabotās" at bounding box center [26, 182] width 29 height 7
click at [37, 181] on span "Izlabotās" at bounding box center [26, 182] width 29 height 7
click at [30, 185] on link "Izlabotās" at bounding box center [63, 181] width 103 height 7
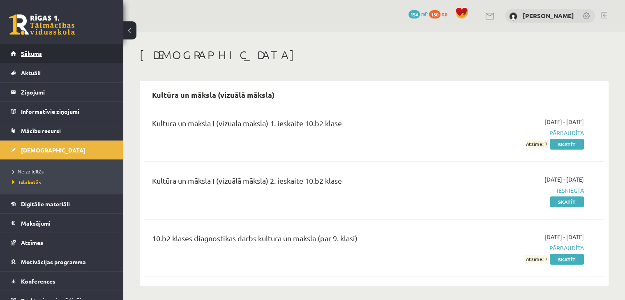
click at [40, 51] on span "Sākums" at bounding box center [31, 53] width 21 height 7
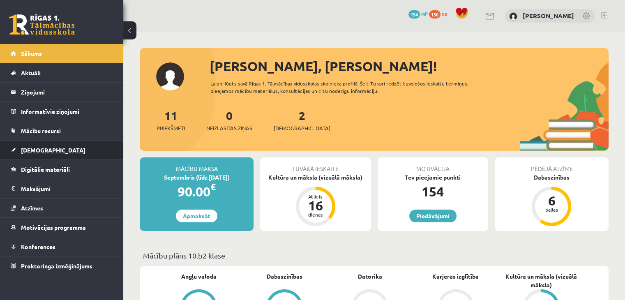
click at [54, 155] on link "[DEMOGRAPHIC_DATA]" at bounding box center [62, 150] width 102 height 19
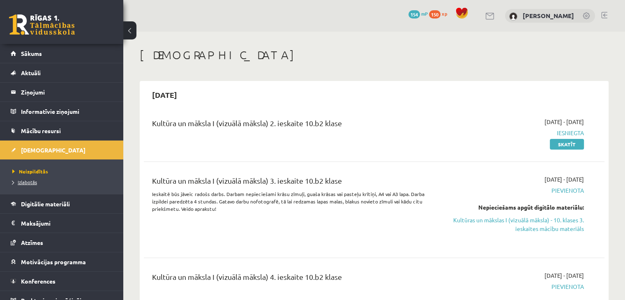
click at [28, 180] on span "Izlabotās" at bounding box center [24, 182] width 25 height 7
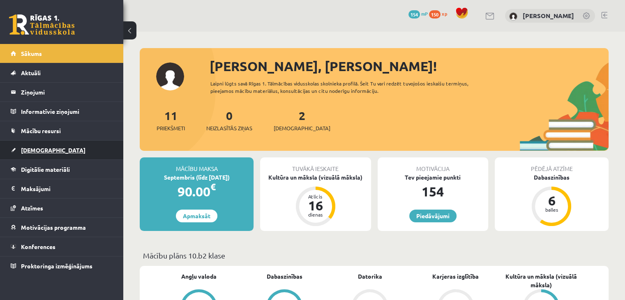
click at [65, 152] on link "[DEMOGRAPHIC_DATA]" at bounding box center [62, 150] width 102 height 19
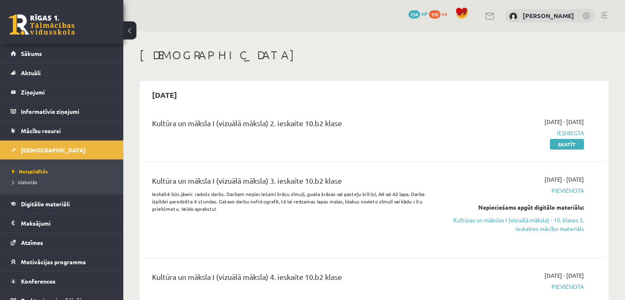
click at [21, 177] on li "Izlabotās" at bounding box center [63, 182] width 103 height 11
click at [25, 180] on span "Izlabotās" at bounding box center [26, 182] width 29 height 7
